Goal: Task Accomplishment & Management: Use online tool/utility

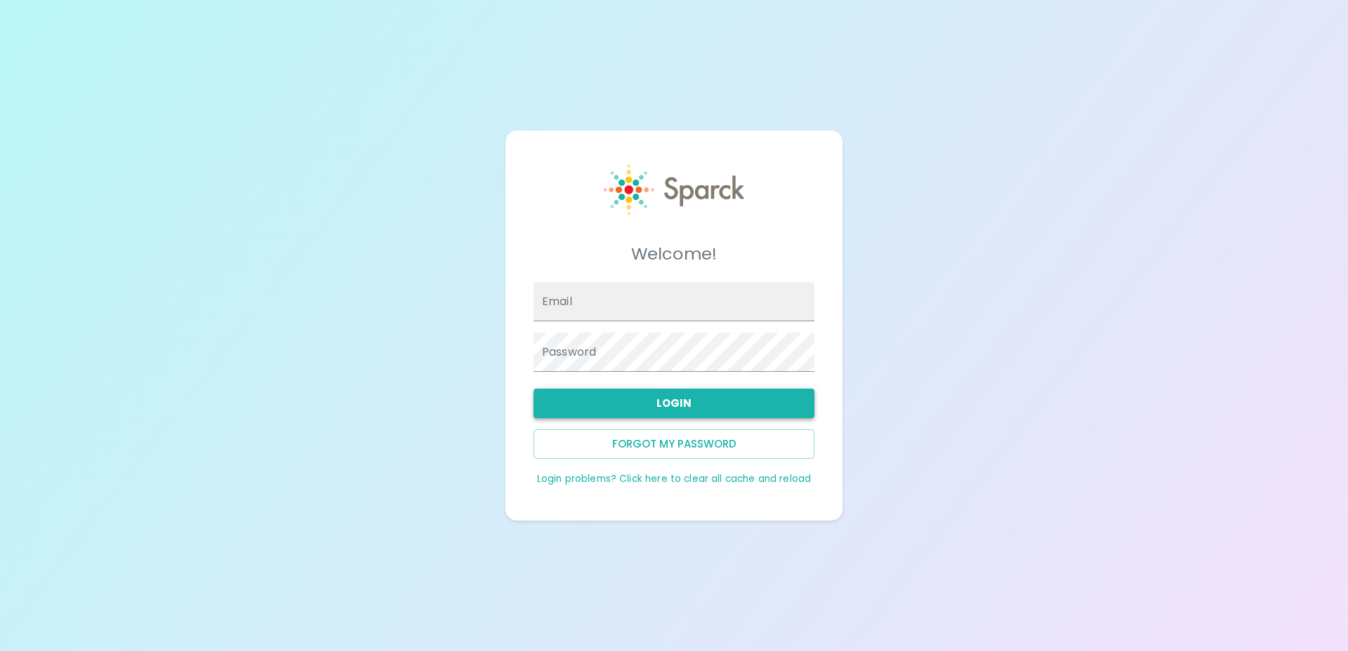
type input "robertwarren@theluxergroup.com"
click at [669, 394] on button "Login" at bounding box center [673, 403] width 281 height 29
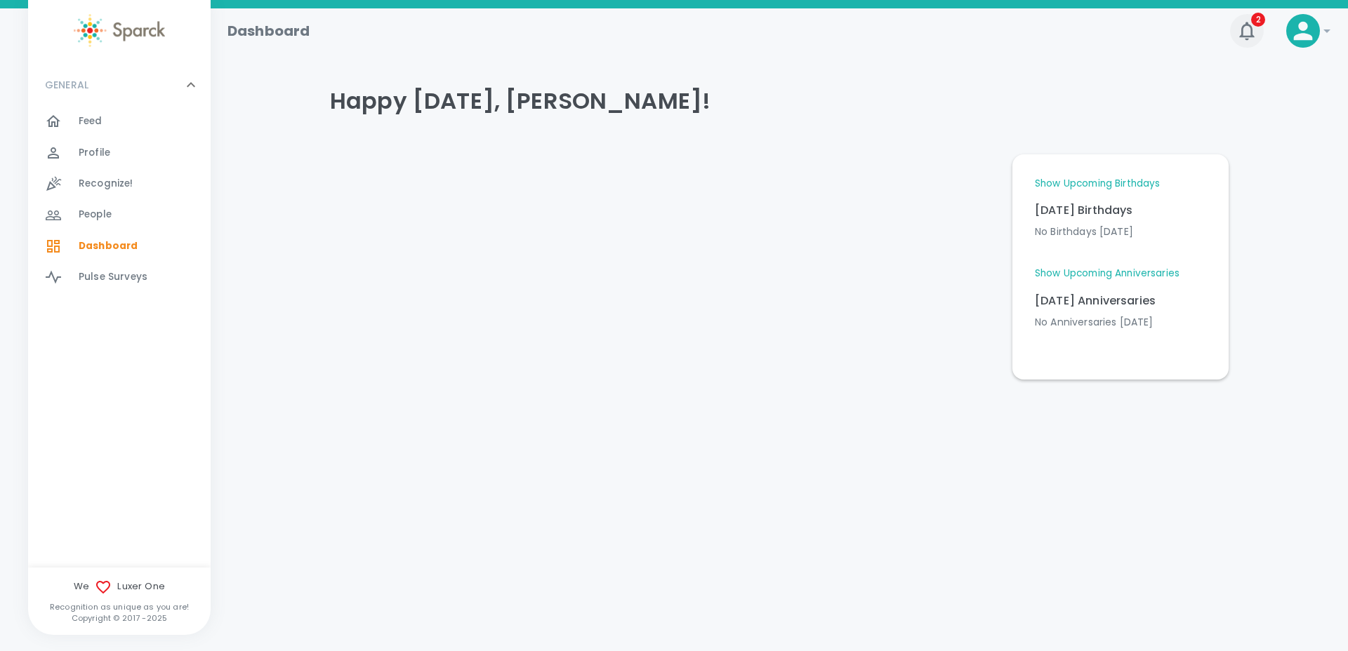
click at [1243, 35] on icon "button" at bounding box center [1246, 31] width 22 height 22
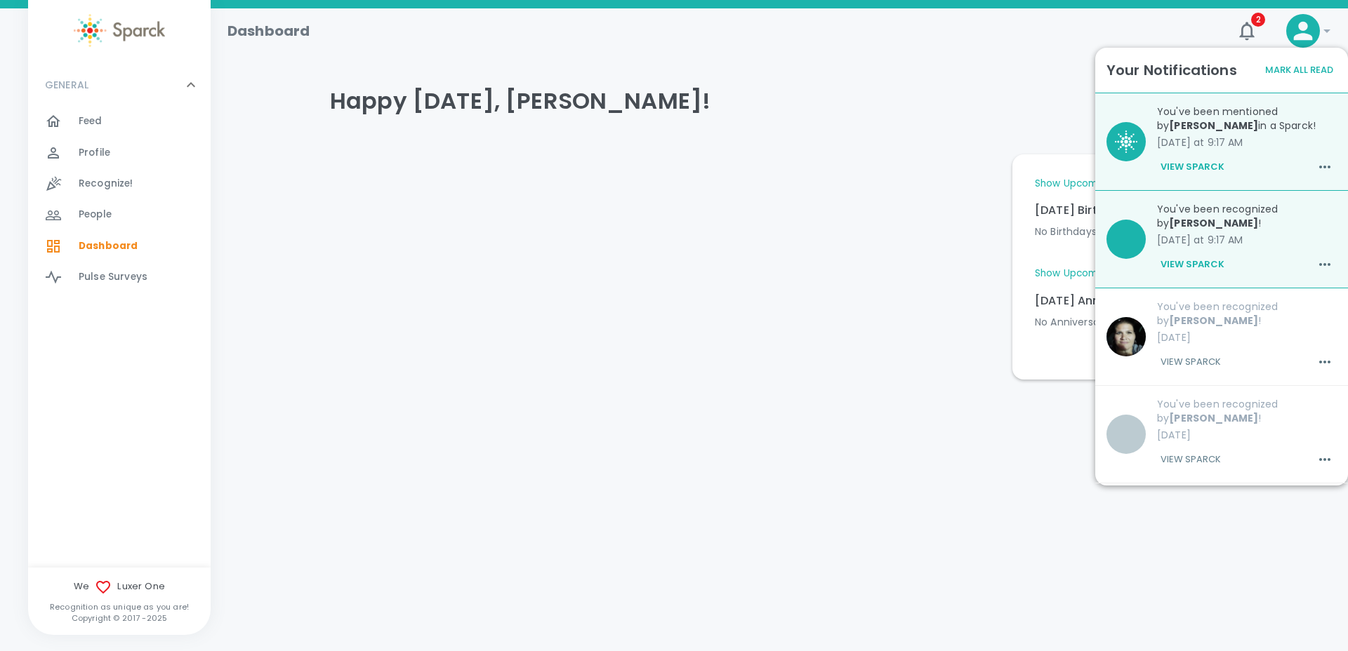
click at [1204, 262] on button "View Sparck" at bounding box center [1192, 265] width 71 height 24
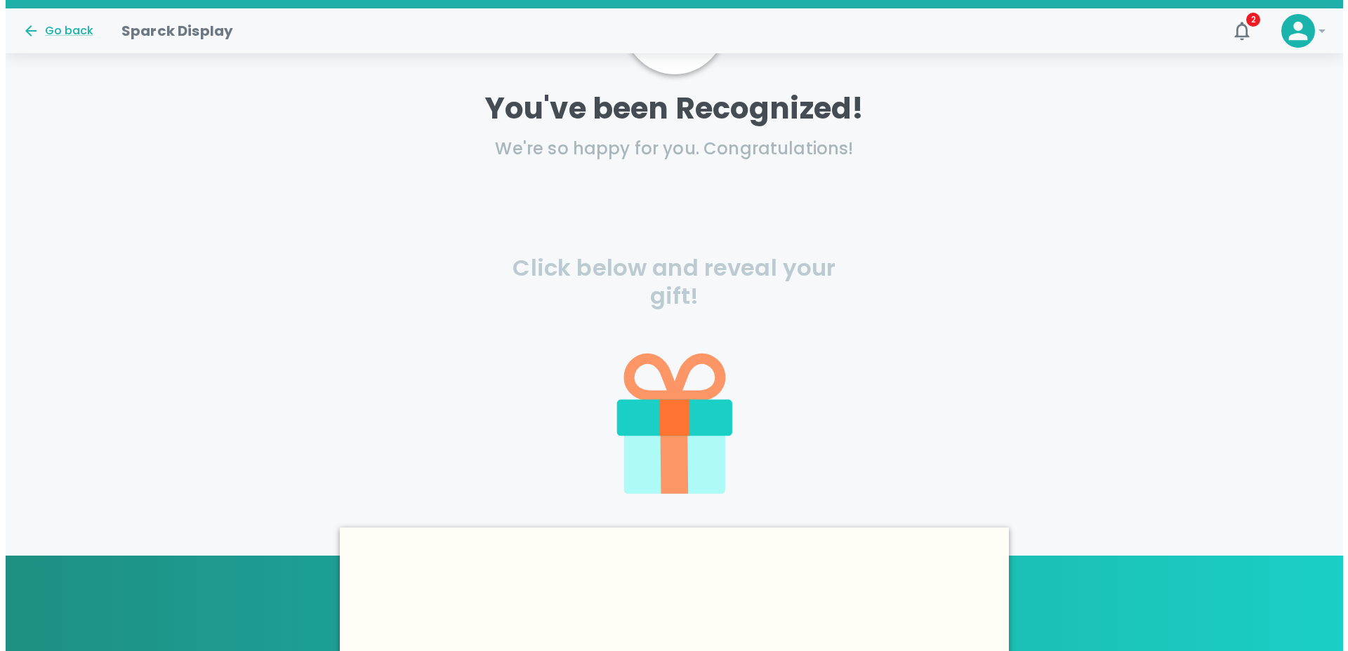
scroll to position [129, 0]
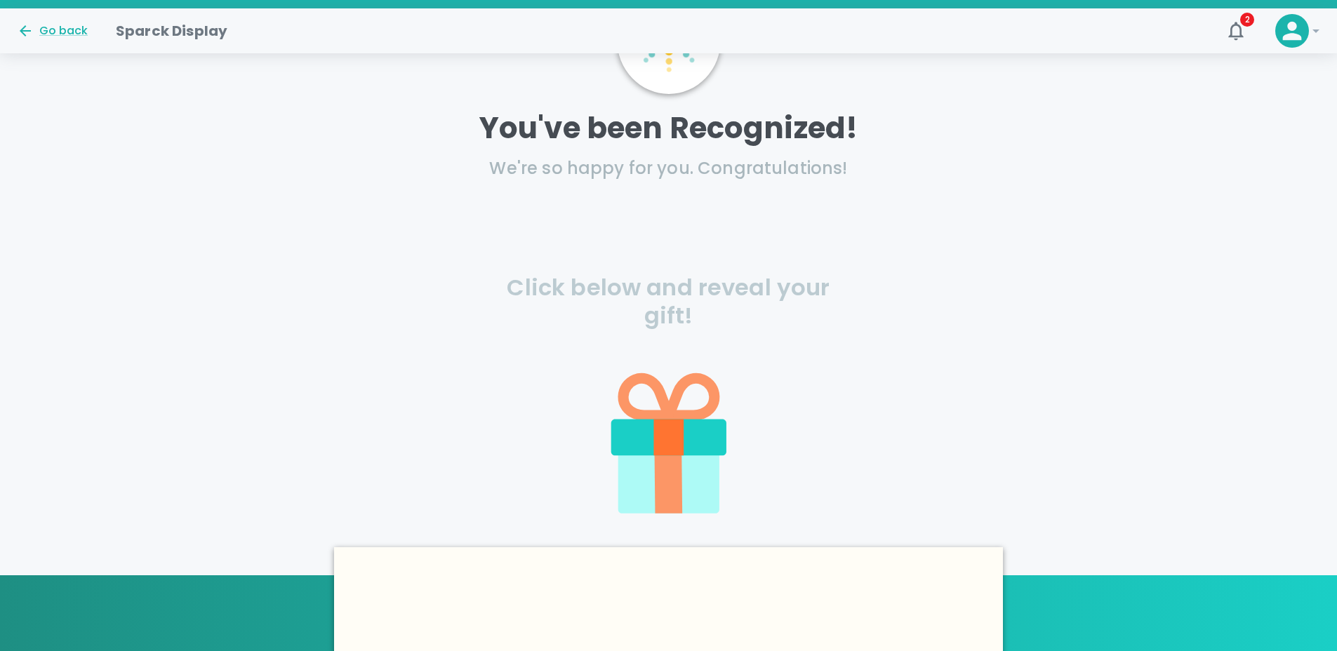
click at [668, 414] on icon at bounding box center [645, 396] width 45 height 37
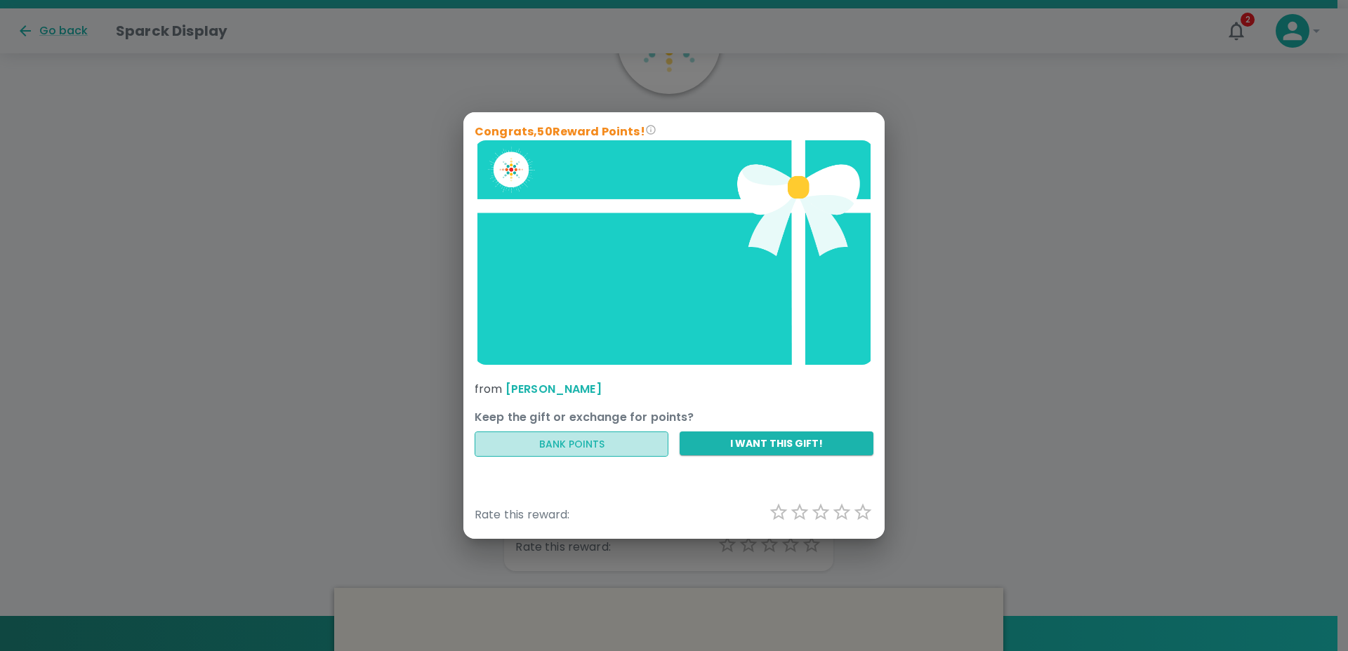
click at [574, 448] on button "Bank Points" at bounding box center [571, 445] width 194 height 26
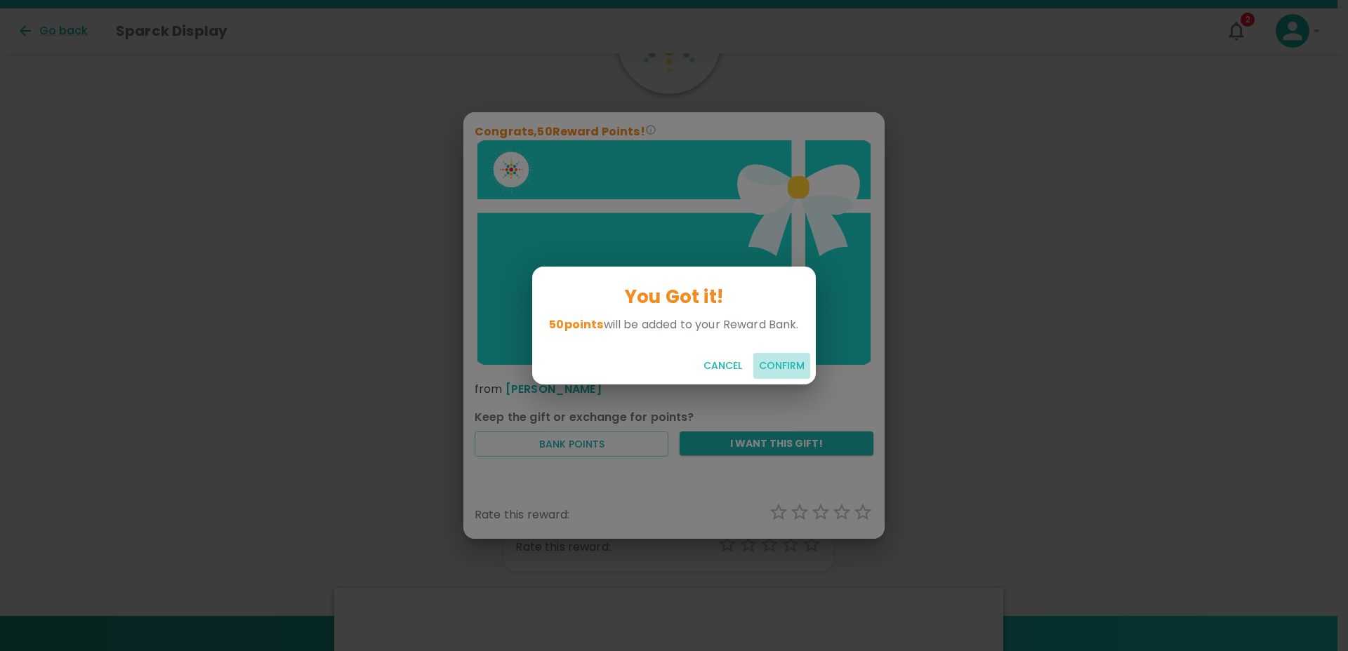
click at [774, 364] on button "Confirm" at bounding box center [781, 366] width 57 height 26
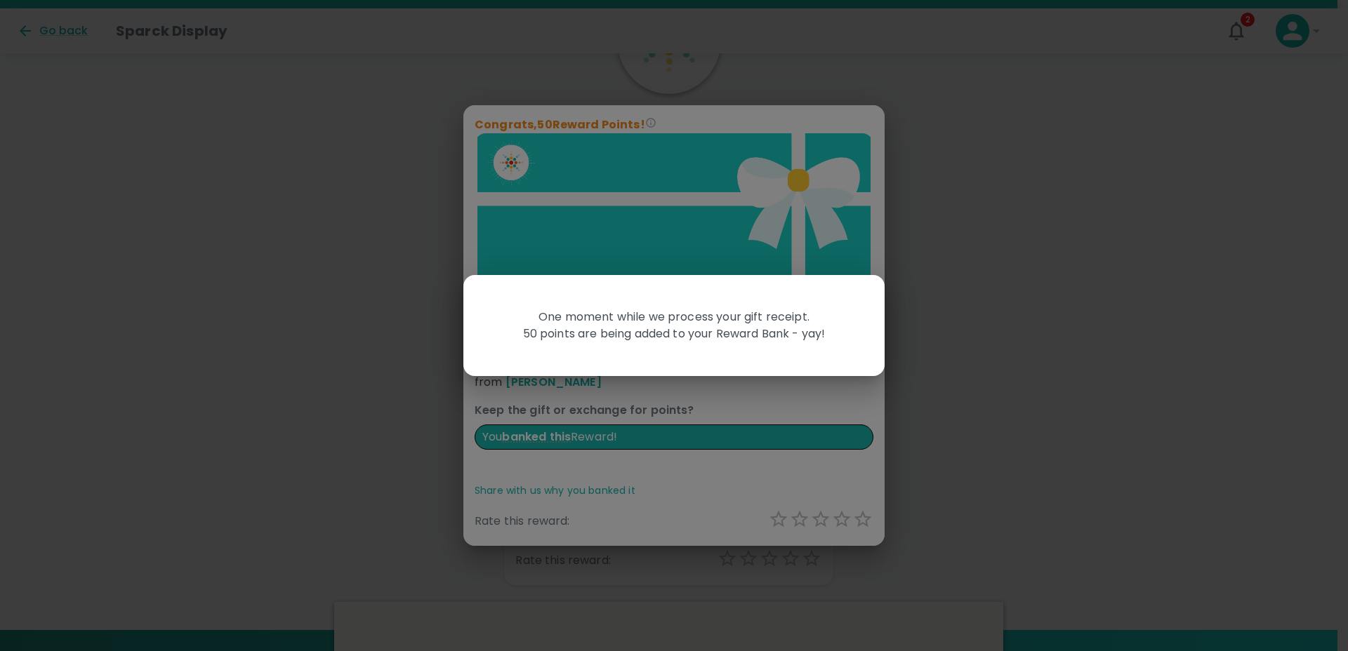
click at [965, 346] on div "One moment while we process your gift receipt. 50 points are being added to you…" at bounding box center [674, 325] width 1348 height 651
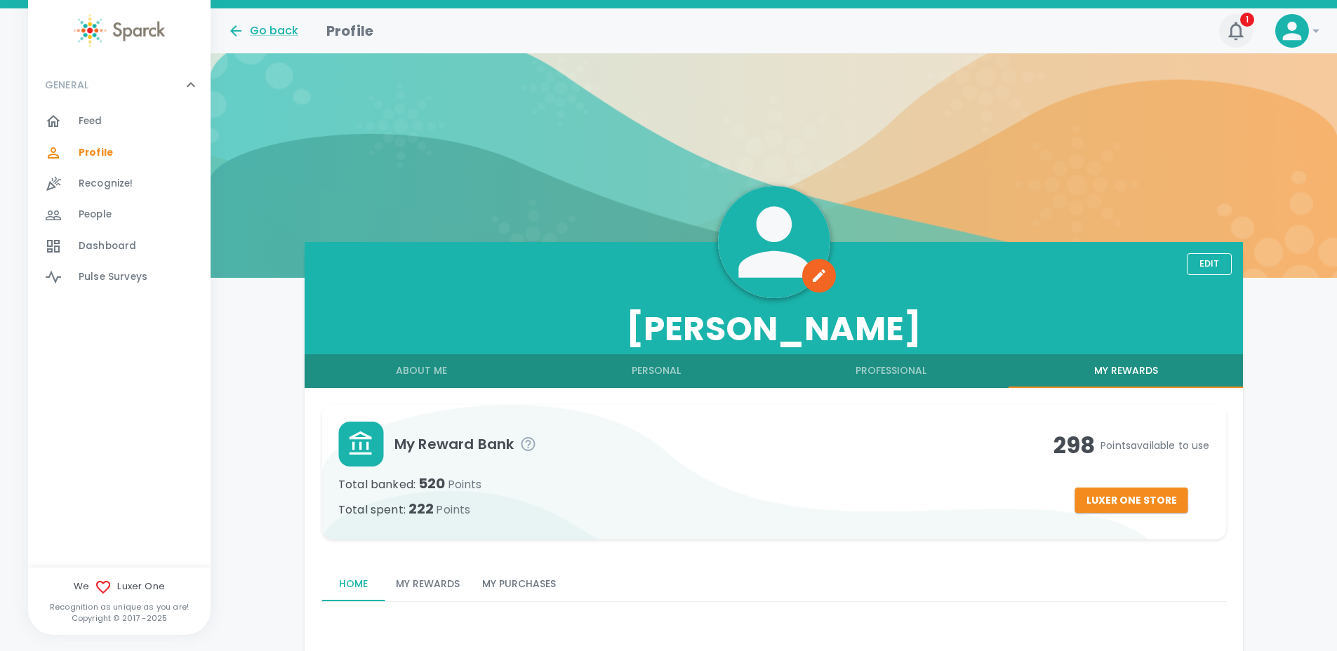
click at [1232, 33] on icon "button" at bounding box center [1235, 31] width 15 height 18
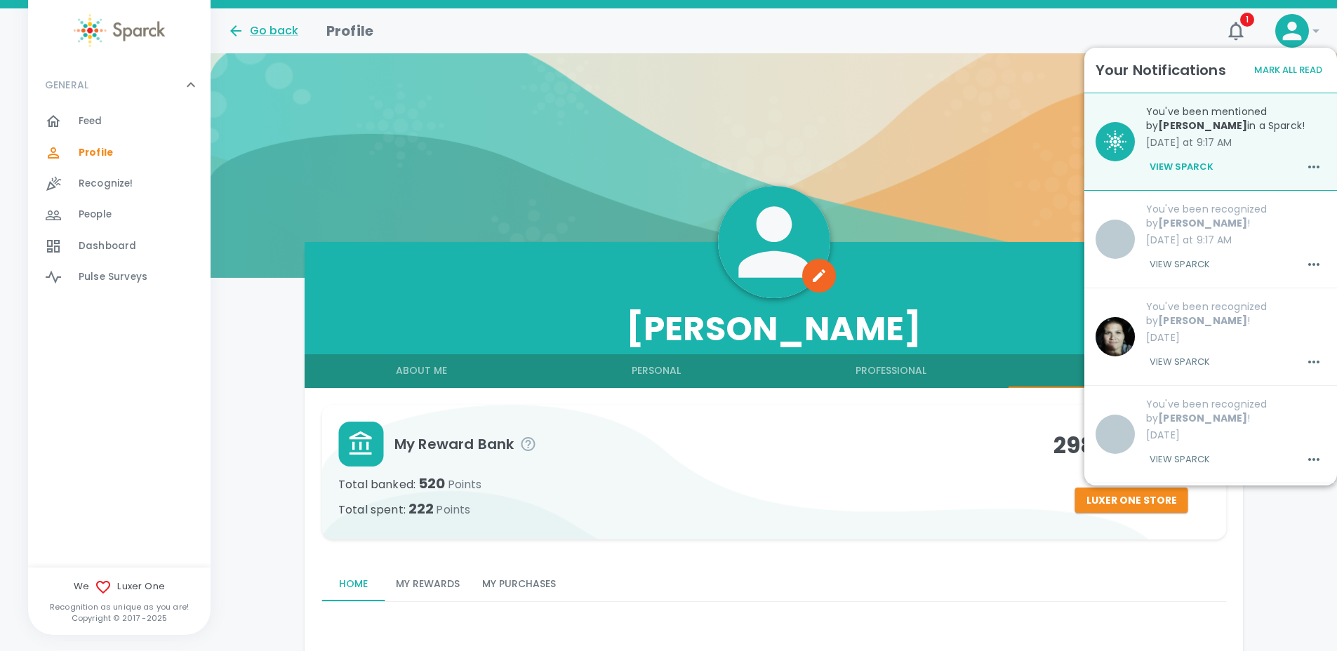
click at [1174, 165] on button "View Sparck" at bounding box center [1181, 167] width 71 height 24
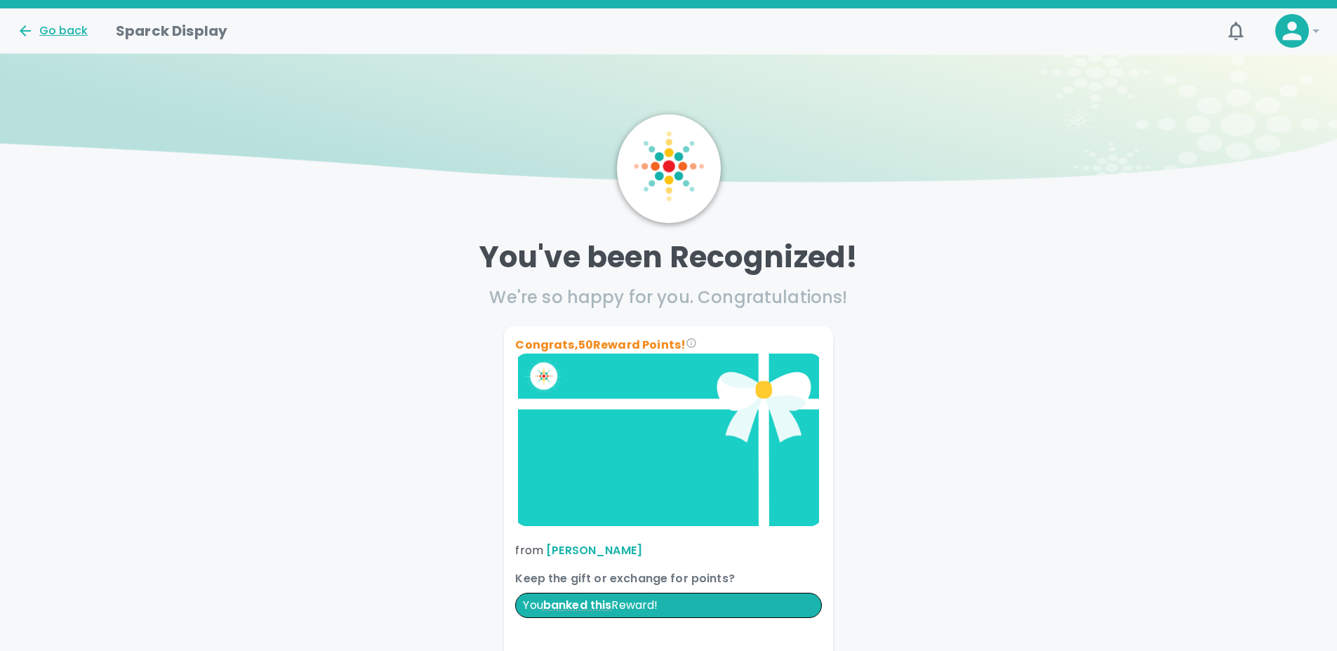
click at [53, 32] on div "Go back" at bounding box center [52, 30] width 71 height 17
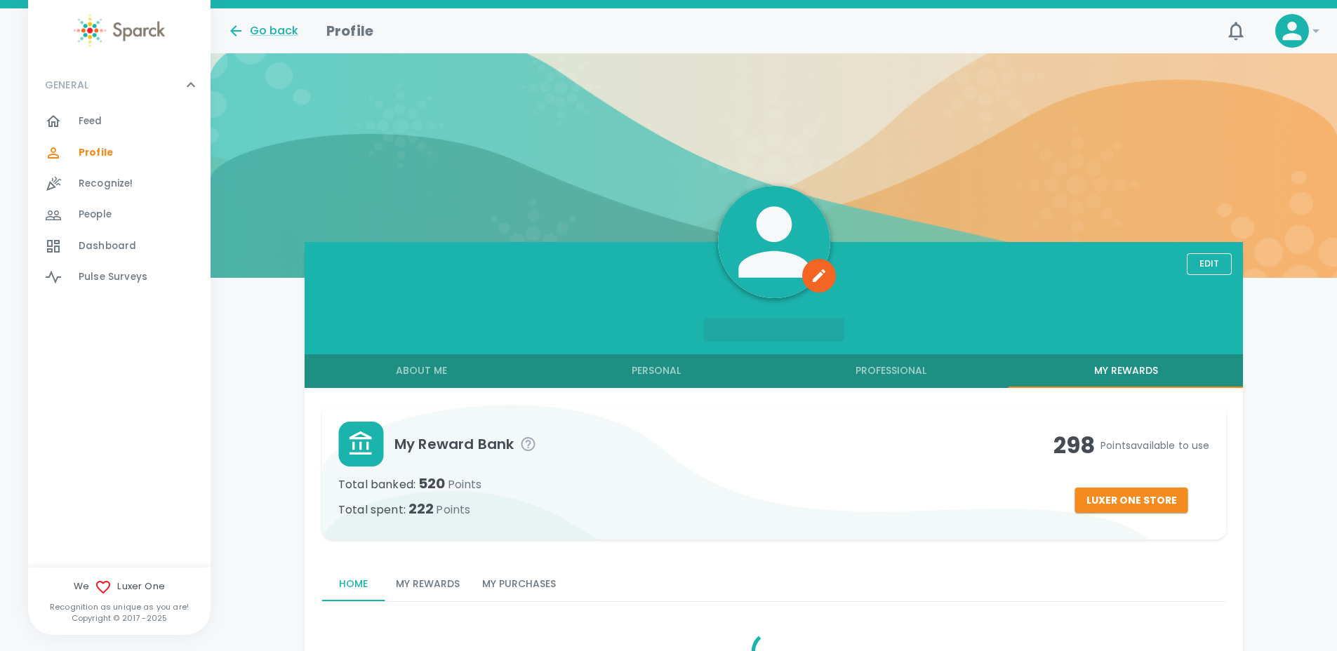
click at [105, 120] on div "Feed 0" at bounding box center [145, 122] width 132 height 20
